Goal: Task Accomplishment & Management: Use online tool/utility

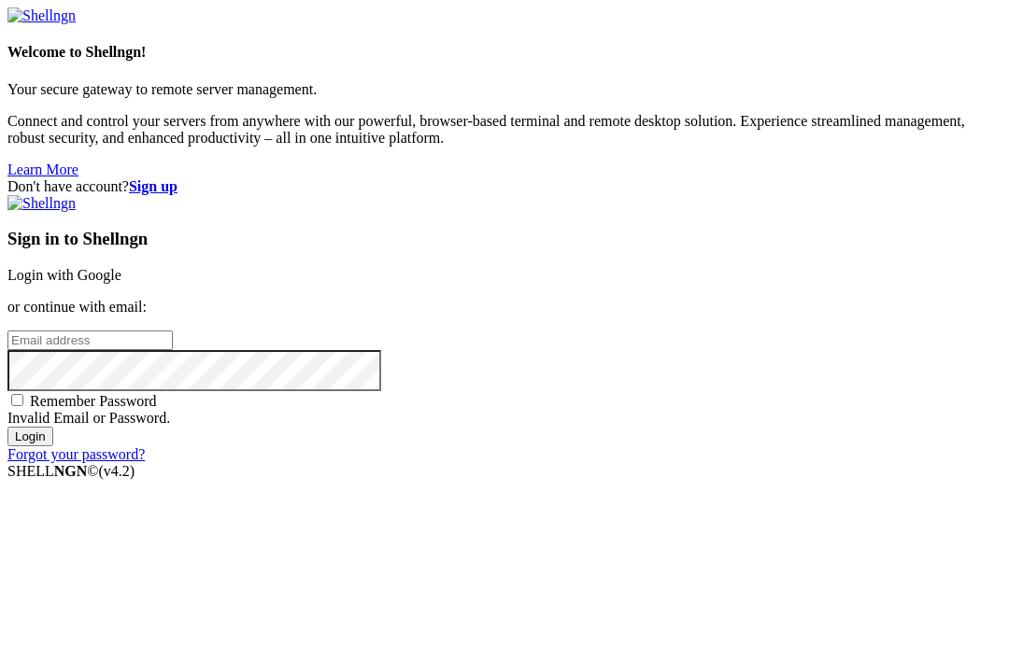
click at [173, 331] on input "email" at bounding box center [89, 341] width 165 height 20
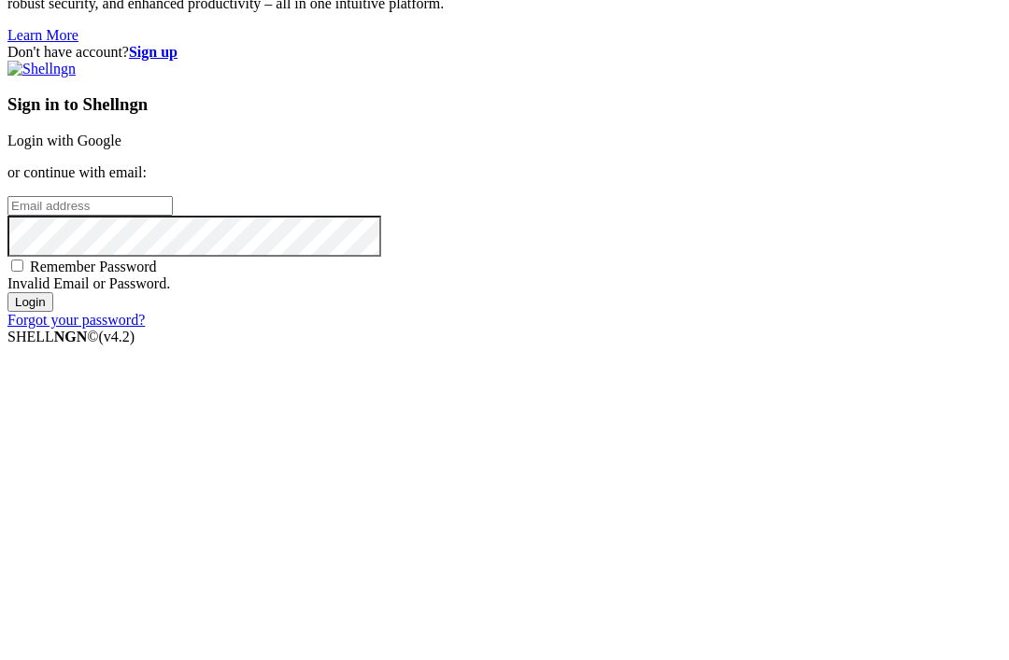
type input "[EMAIL_ADDRESS][DOMAIN_NAME]"
click at [53, 427] on input "Login" at bounding box center [30, 437] width 46 height 20
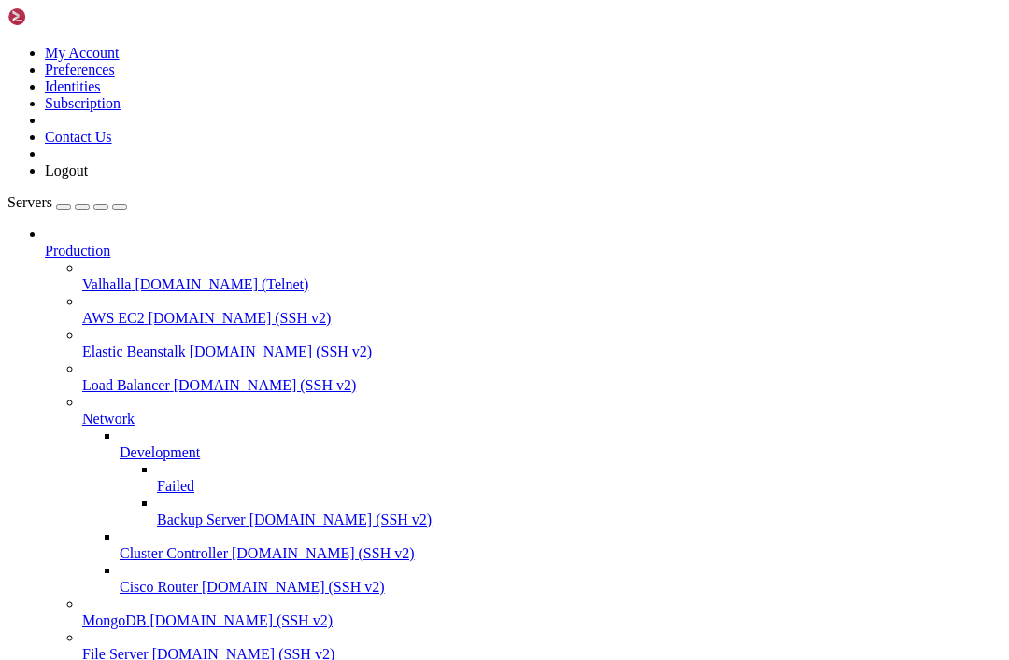
click at [82, 276] on icon at bounding box center [82, 276] width 0 height 0
click at [131, 276] on span "Valhalla" at bounding box center [106, 284] width 49 height 16
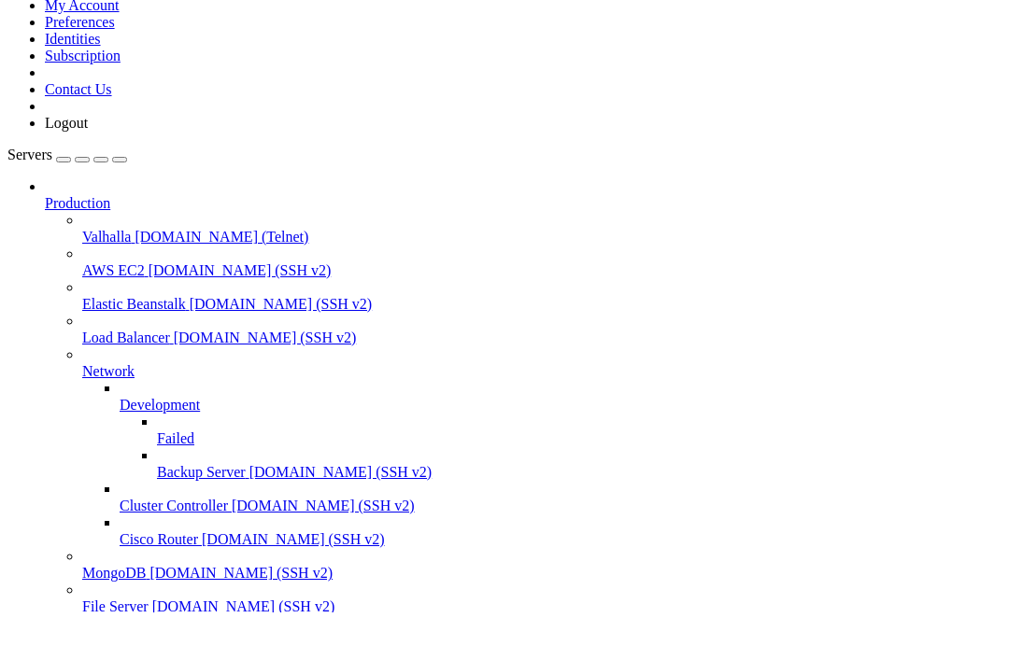
scroll to position [15494, 0]
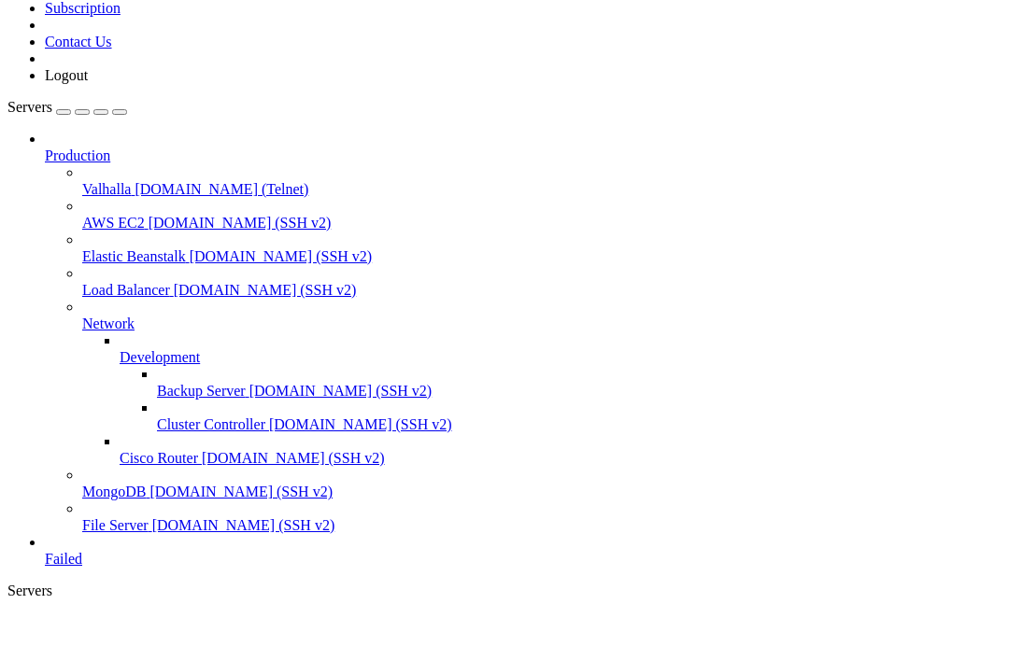
scroll to position [16904, 0]
